Goal: Information Seeking & Learning: Find contact information

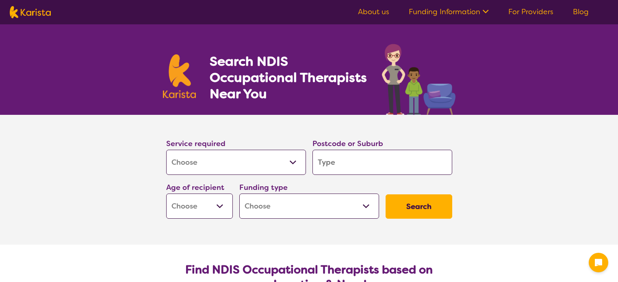
select select "[MEDICAL_DATA]"
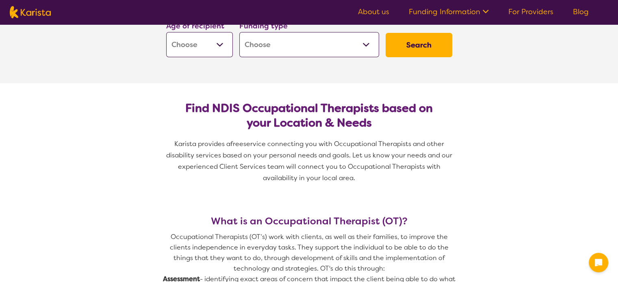
scroll to position [162, 0]
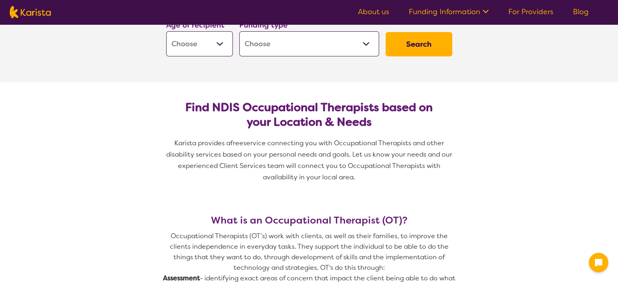
click at [299, 40] on select "Home Care Package (HCP) National Disability Insurance Scheme (NDIS) I don't know" at bounding box center [309, 43] width 140 height 25
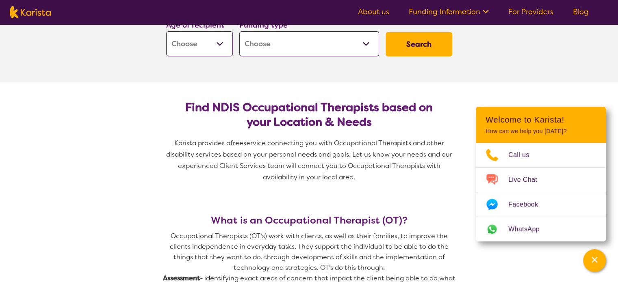
select select "NDIS"
click at [239, 31] on select "Home Care Package (HCP) National Disability Insurance Scheme (NDIS) I don't know" at bounding box center [309, 43] width 140 height 25
select select "NDIS"
click at [411, 42] on button "Search" at bounding box center [418, 44] width 67 height 24
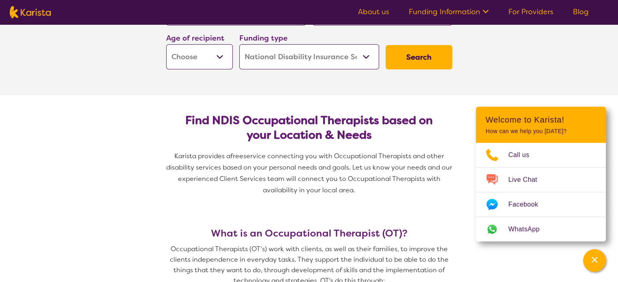
click at [495, 56] on section "Service required Allied Health Assistant Assessment ([MEDICAL_DATA] or [MEDICAL…" at bounding box center [309, 30] width 618 height 130
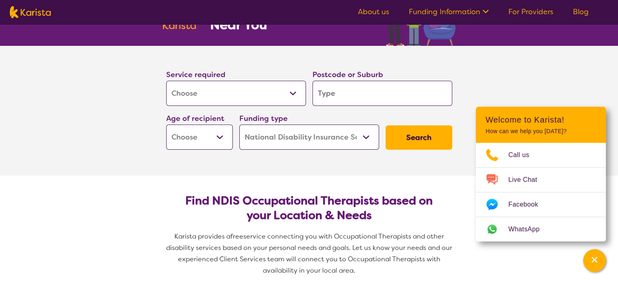
scroll to position [68, 0]
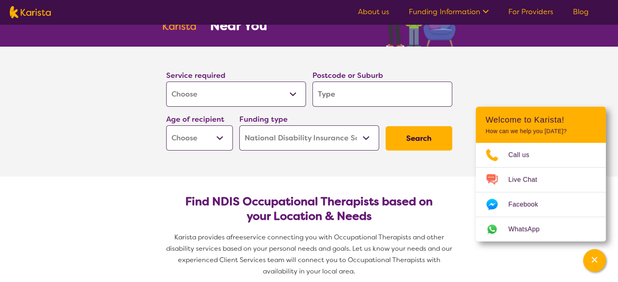
click at [199, 147] on select "Early Childhood - 0 to 9 Child - 10 to 11 Adolescent - 12 to 17 Adult - 18 to 6…" at bounding box center [199, 137] width 67 height 25
select select "EC"
click at [166, 125] on select "Early Childhood - 0 to 9 Child - 10 to 11 Adolescent - 12 to 17 Adult - 18 to 6…" at bounding box center [199, 137] width 67 height 25
select select "EC"
click at [410, 139] on button "Search" at bounding box center [418, 138] width 67 height 24
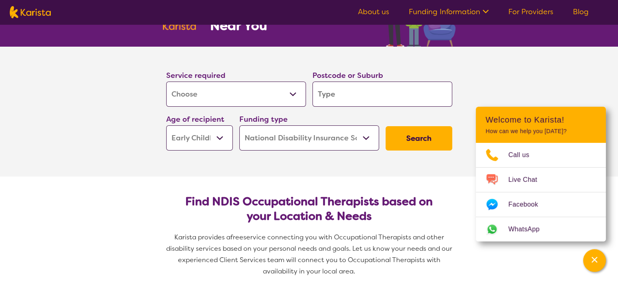
click at [367, 93] on input "search" at bounding box center [382, 94] width 140 height 25
type input "h"
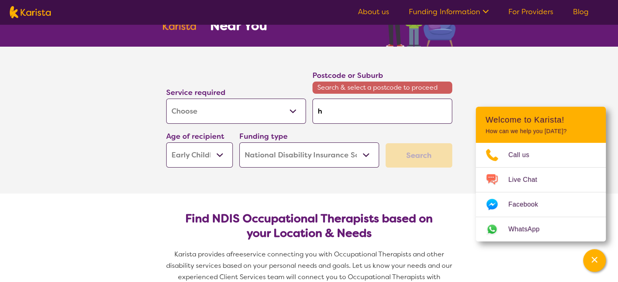
type input "ho"
type input "hob"
type input "hoba"
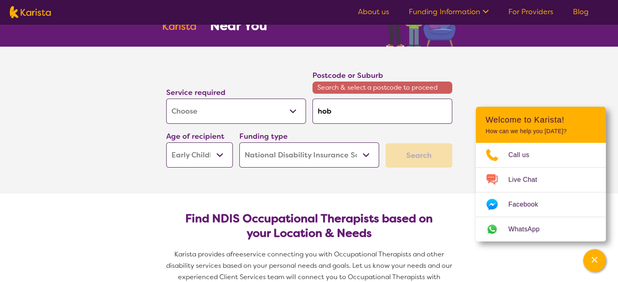
type input "hoba"
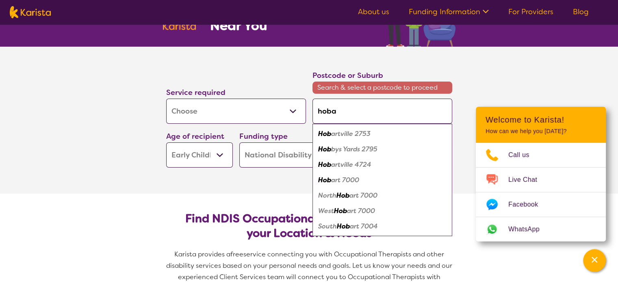
type input "hobar"
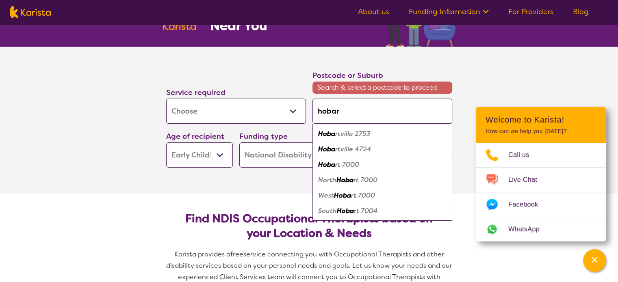
type input "hobart"
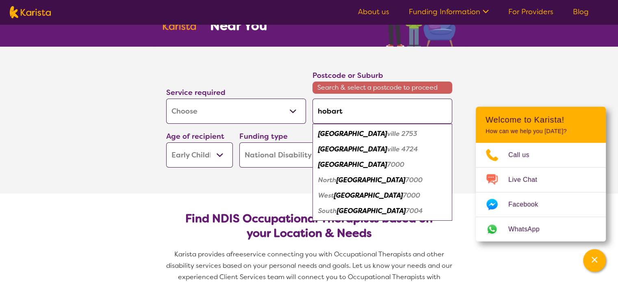
click at [387, 165] on em "7000" at bounding box center [395, 164] width 17 height 9
type input "7000"
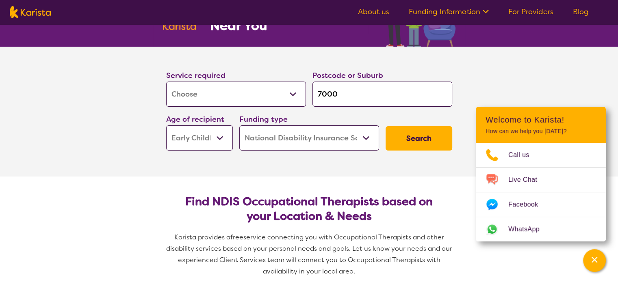
click at [412, 136] on button "Search" at bounding box center [418, 138] width 67 height 24
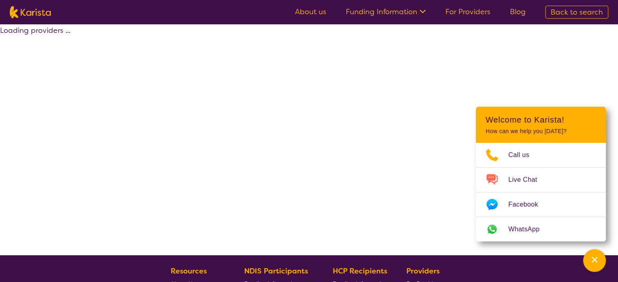
select select "by_score"
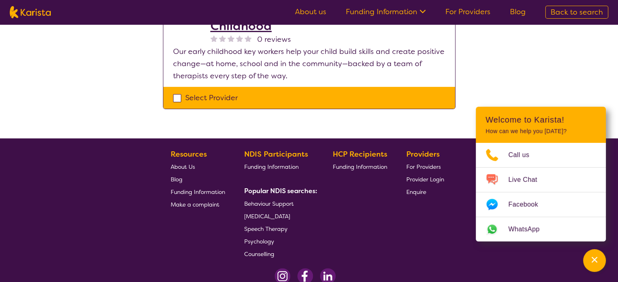
scroll to position [297, 0]
